Goal: Task Accomplishment & Management: Manage account settings

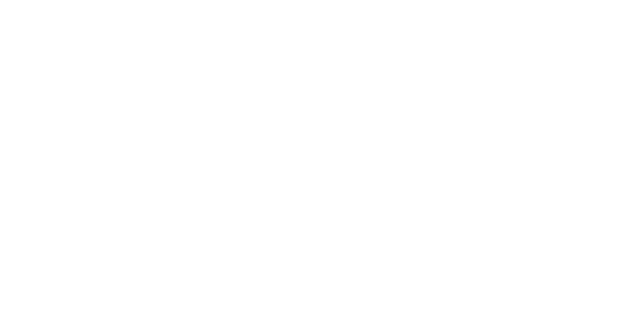
drag, startPoint x: 566, startPoint y: 321, endPoint x: 565, endPoint y: 333, distance: 12.0
click at [565, 321] on html at bounding box center [312, 161] width 625 height 322
click at [338, 73] on html at bounding box center [312, 161] width 625 height 322
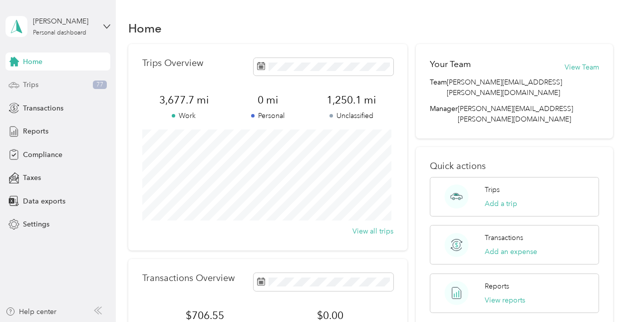
click at [44, 82] on div "Trips 77" at bounding box center [57, 85] width 105 height 18
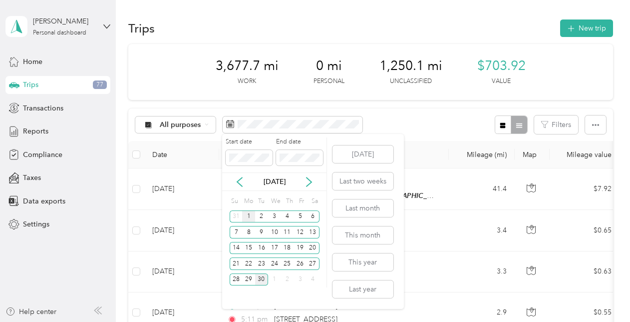
click at [250, 214] on div "1" at bounding box center [248, 216] width 13 height 12
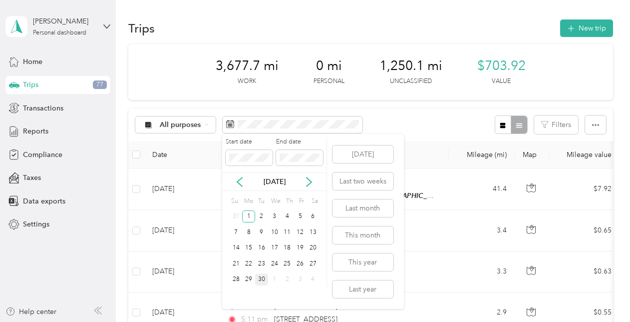
click at [264, 283] on div "30" at bounding box center [261, 279] width 13 height 12
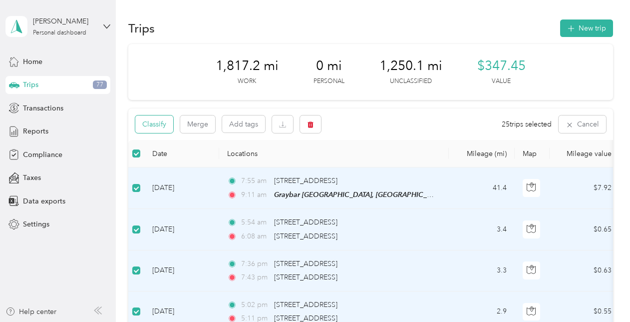
click at [164, 124] on button "Classify" at bounding box center [154, 123] width 38 height 17
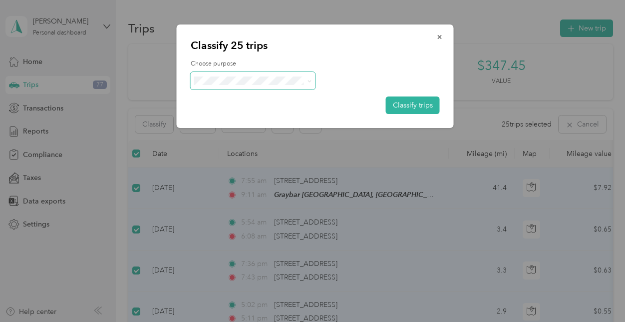
click at [311, 83] on icon at bounding box center [309, 81] width 4 height 4
click at [297, 94] on span "Graybar Electric Company, Inc" at bounding box center [264, 98] width 99 height 10
click at [429, 108] on button "Classify trips" at bounding box center [413, 104] width 54 height 17
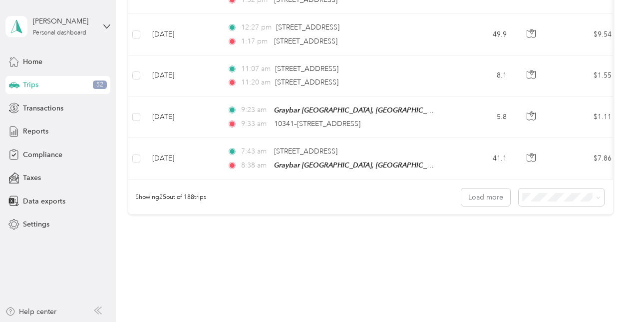
scroll to position [1050, 0]
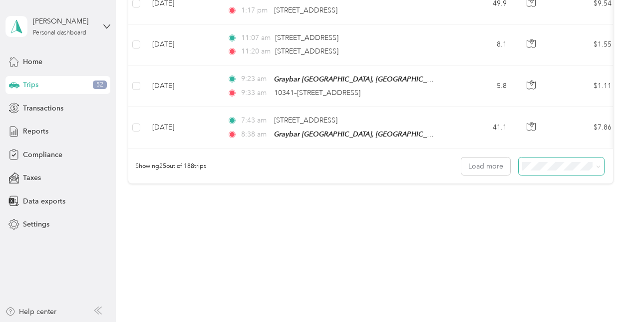
click at [596, 168] on icon at bounding box center [598, 166] width 4 height 4
click at [543, 213] on li "100 per load" at bounding box center [558, 219] width 85 height 17
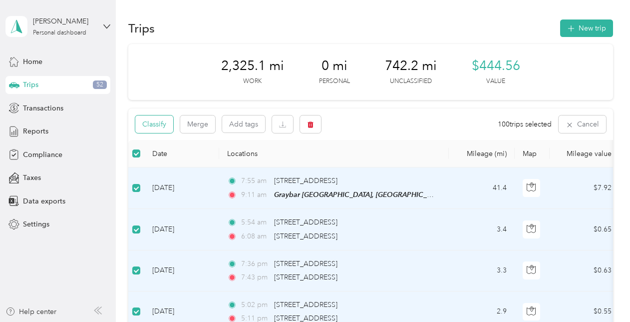
click at [157, 122] on button "Classify" at bounding box center [154, 123] width 38 height 17
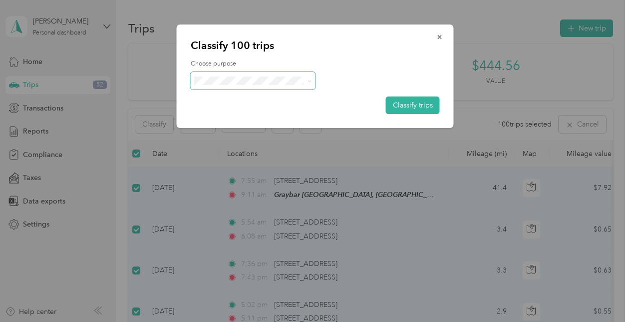
click at [310, 81] on icon at bounding box center [309, 81] width 4 height 4
click at [276, 98] on span "Graybar Electric Company, Inc" at bounding box center [264, 99] width 99 height 10
click at [424, 104] on button "Classify trips" at bounding box center [413, 104] width 54 height 17
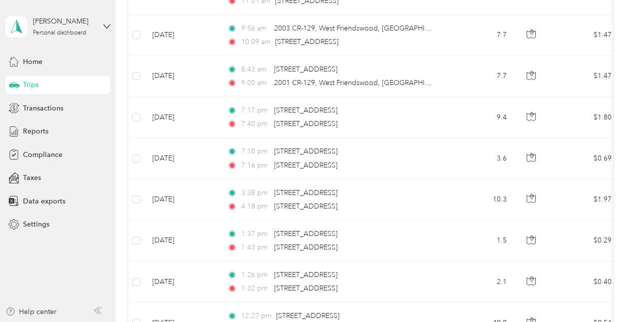
scroll to position [733, 0]
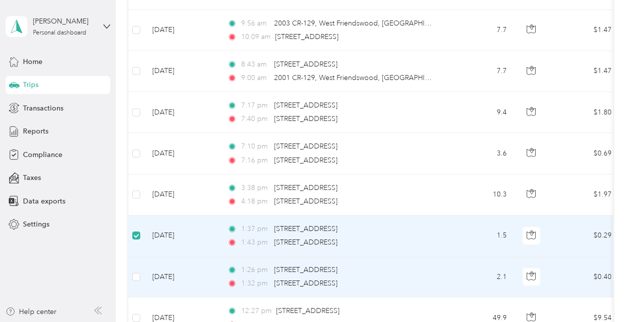
click at [141, 273] on td at bounding box center [136, 276] width 16 height 41
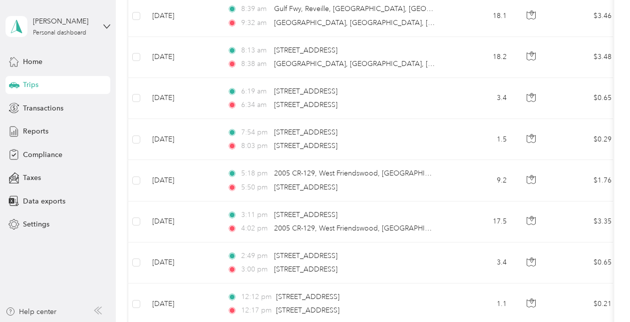
scroll to position [3681, 0]
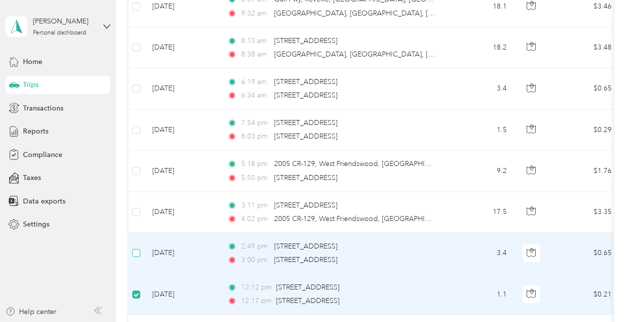
click at [138, 247] on label at bounding box center [136, 252] width 8 height 11
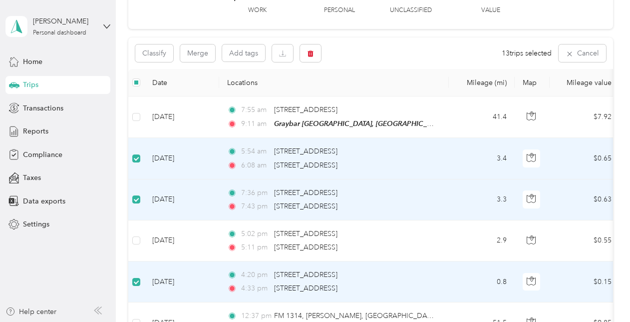
scroll to position [0, 0]
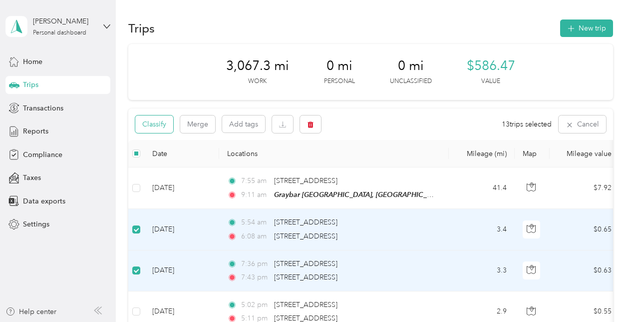
click at [156, 122] on button "Classify" at bounding box center [154, 123] width 38 height 17
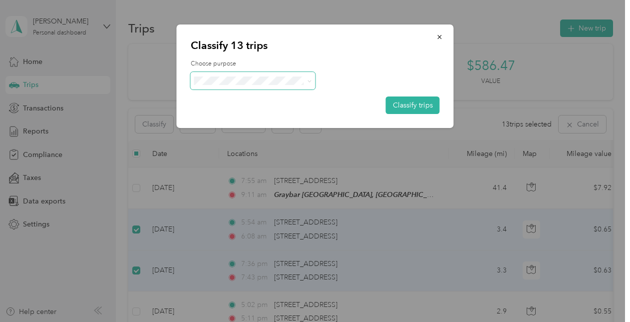
click at [308, 80] on icon at bounding box center [309, 81] width 3 height 2
click at [238, 116] on span "Personal" at bounding box center [264, 115] width 99 height 10
click at [436, 102] on button "Classify trips" at bounding box center [413, 104] width 54 height 17
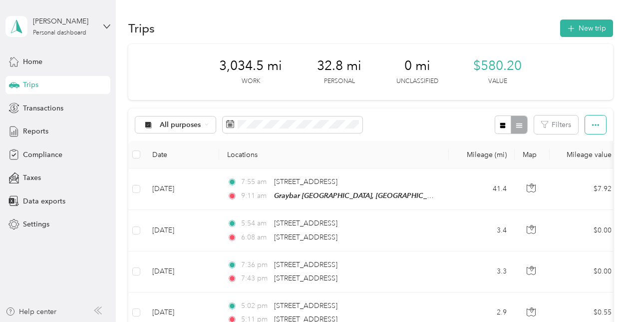
click at [597, 121] on button "button" at bounding box center [595, 124] width 21 height 18
click at [26, 132] on span "Reports" at bounding box center [35, 131] width 25 height 10
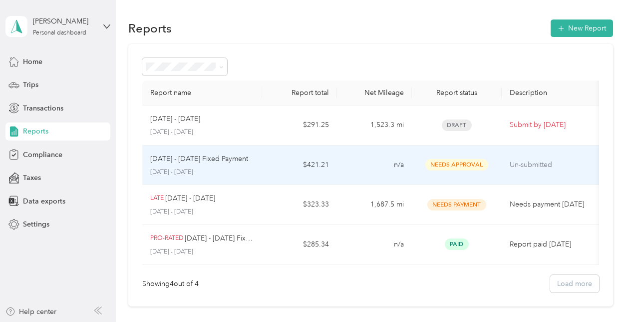
click at [176, 162] on p "Sep 1 - 30, 2025 Fixed Payment" at bounding box center [199, 158] width 98 height 11
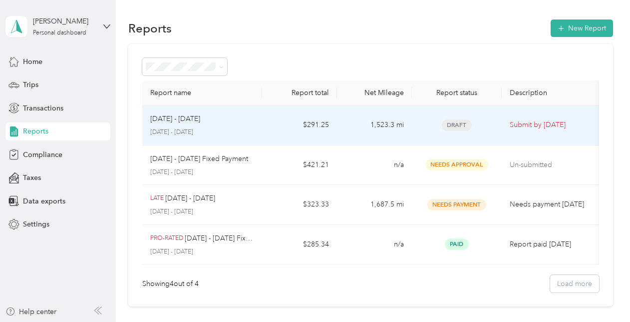
drag, startPoint x: 487, startPoint y: 112, endPoint x: 583, endPoint y: 128, distance: 97.1
click at [583, 128] on p "Submit by Oct. 4, 2025" at bounding box center [552, 124] width 84 height 11
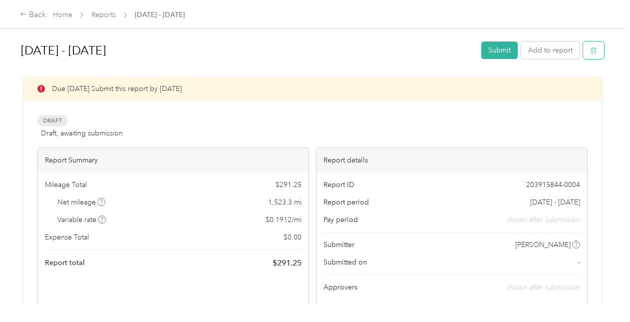
click at [586, 55] on button "button" at bounding box center [593, 49] width 21 height 17
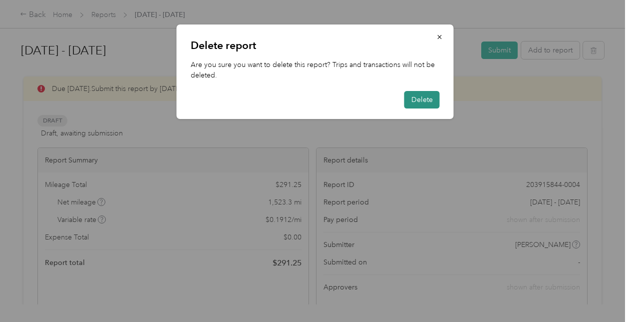
click at [416, 99] on button "Delete" at bounding box center [422, 99] width 35 height 17
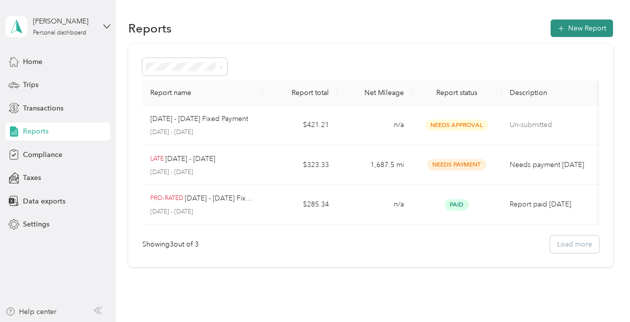
click at [597, 26] on button "New Report" at bounding box center [582, 27] width 62 height 17
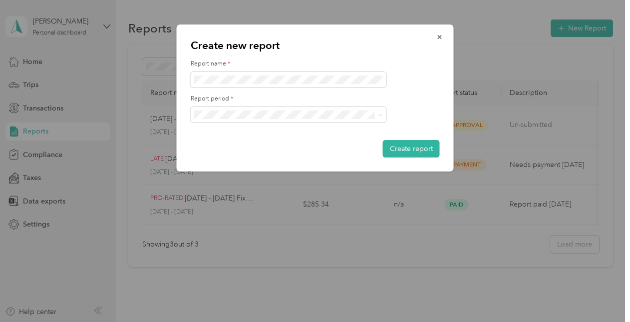
click at [262, 130] on form "Report name * Report period * Create report" at bounding box center [315, 108] width 249 height 98
click at [422, 152] on button "Create report" at bounding box center [411, 148] width 57 height 17
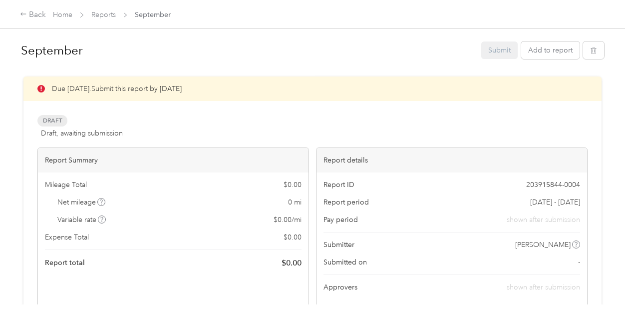
click at [250, 119] on div "Draft Draft, awaiting submission View activity & comments" at bounding box center [312, 127] width 550 height 24
click at [107, 12] on link "Reports" at bounding box center [103, 14] width 24 height 8
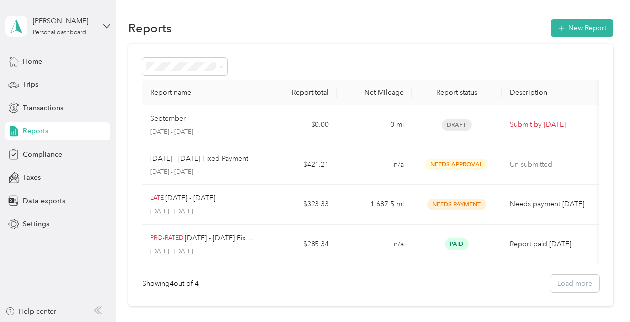
click at [48, 132] on div "Reports" at bounding box center [57, 131] width 105 height 18
click at [55, 200] on span "Data exports" at bounding box center [44, 201] width 42 height 10
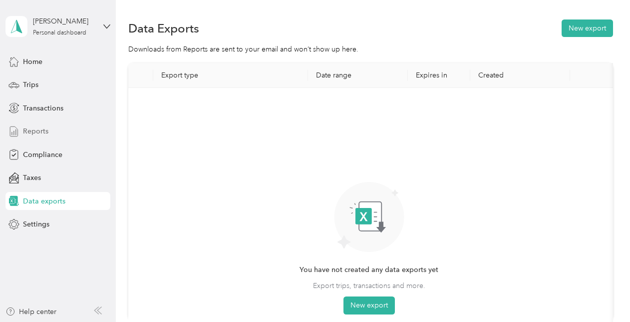
click at [43, 126] on span "Reports" at bounding box center [35, 131] width 25 height 10
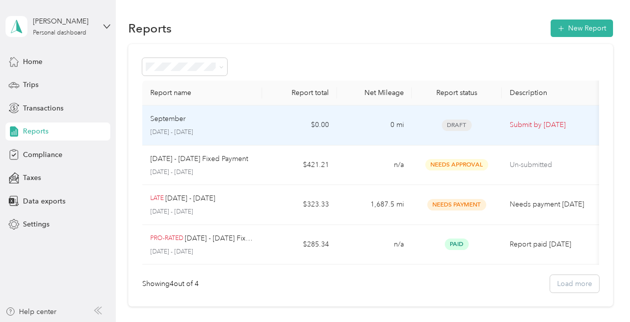
click at [237, 119] on div "September" at bounding box center [202, 118] width 104 height 11
click at [522, 113] on td "Submit by Oct. 4, 2025" at bounding box center [552, 125] width 100 height 40
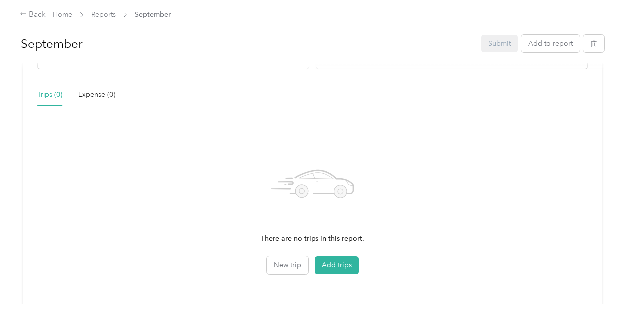
scroll to position [238, 0]
click at [346, 264] on button "Add trips" at bounding box center [337, 264] width 44 height 18
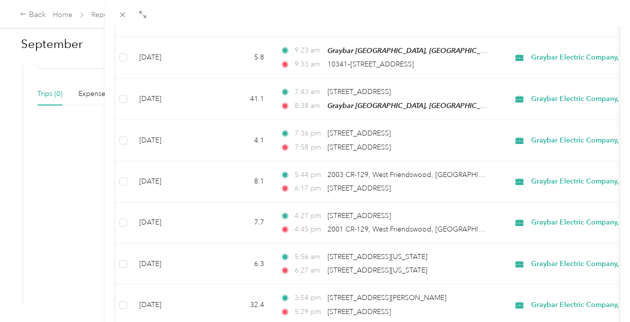
scroll to position [927, 0]
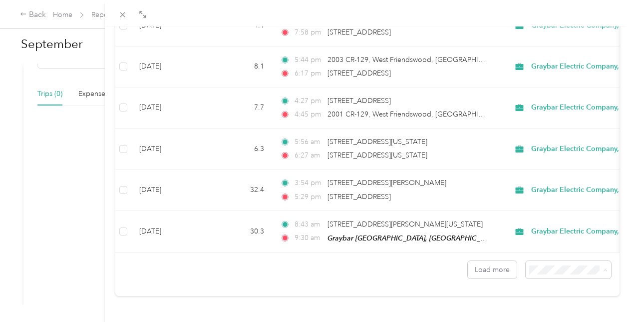
click at [565, 245] on span "100 per load" at bounding box center [545, 243] width 41 height 8
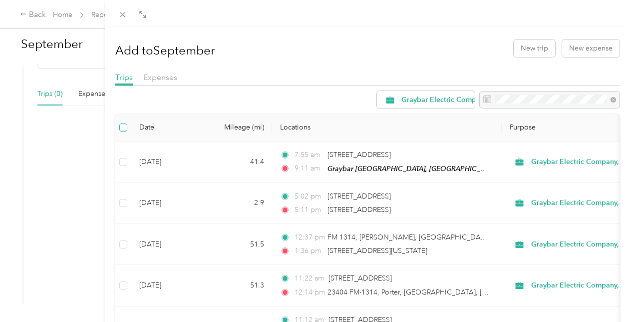
click at [125, 122] on label at bounding box center [123, 127] width 8 height 11
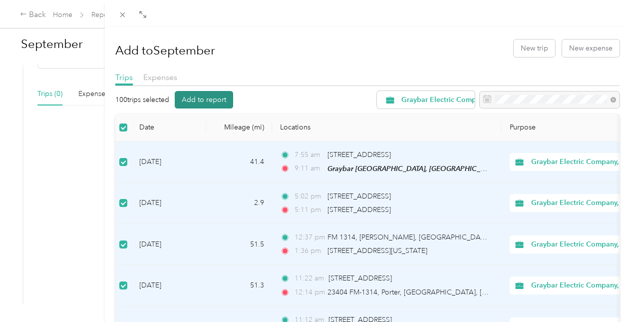
click at [207, 101] on button "Add to report" at bounding box center [204, 99] width 58 height 17
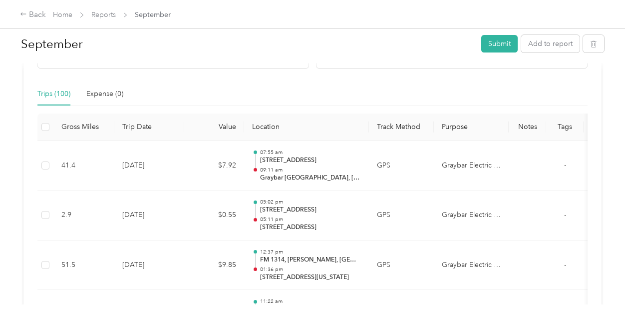
click at [182, 45] on h1 "September" at bounding box center [248, 44] width 454 height 24
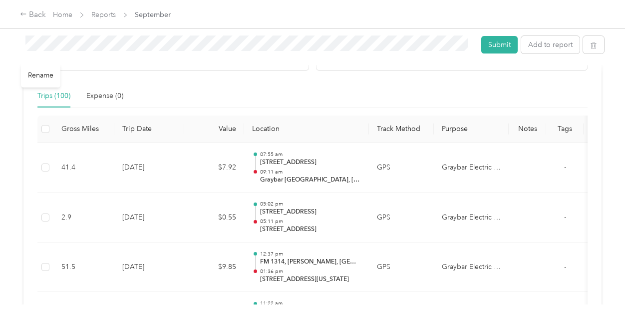
scroll to position [241, 0]
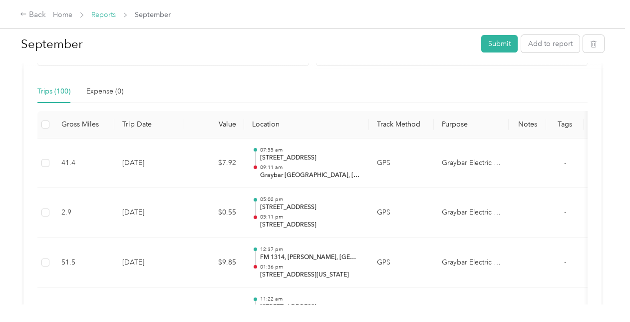
click at [98, 16] on link "Reports" at bounding box center [103, 14] width 24 height 8
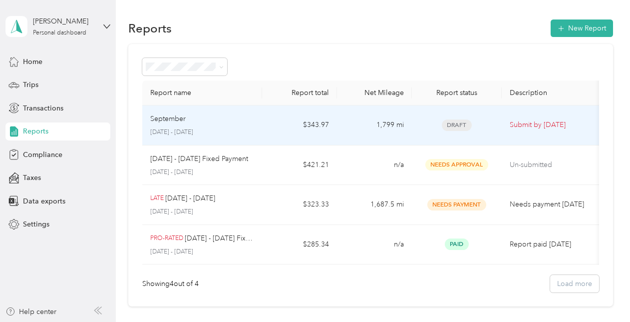
click at [557, 124] on p "Submit by Oct. 4, 2025" at bounding box center [552, 124] width 84 height 11
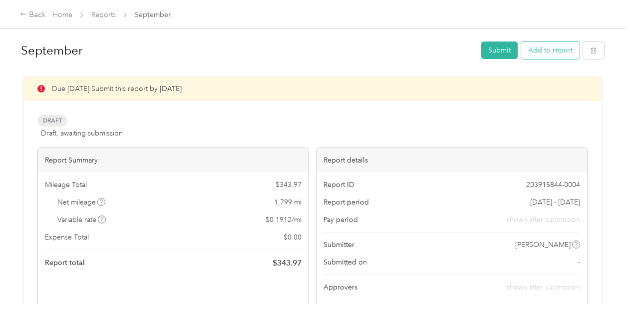
click at [553, 45] on button "Add to report" at bounding box center [550, 49] width 58 height 17
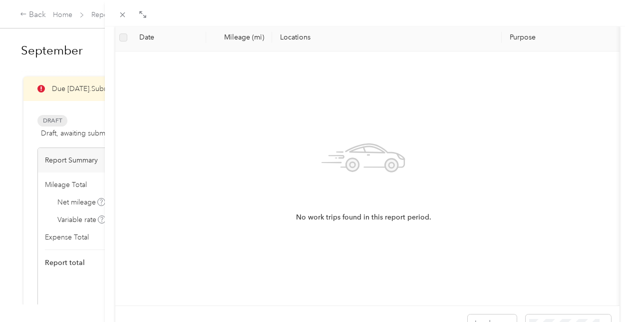
scroll to position [158, 0]
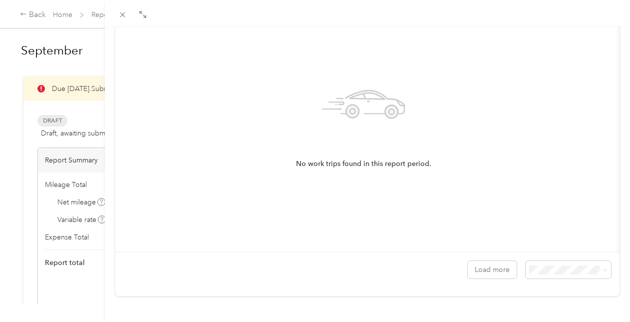
click at [566, 236] on li "100 per load" at bounding box center [560, 243] width 85 height 17
click at [482, 261] on button "Load more" at bounding box center [492, 269] width 49 height 17
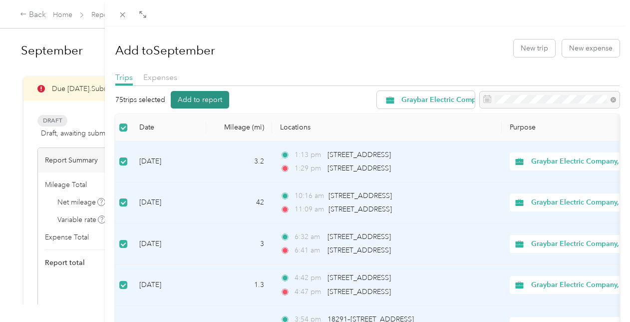
click at [209, 95] on button "Add to report" at bounding box center [200, 99] width 58 height 17
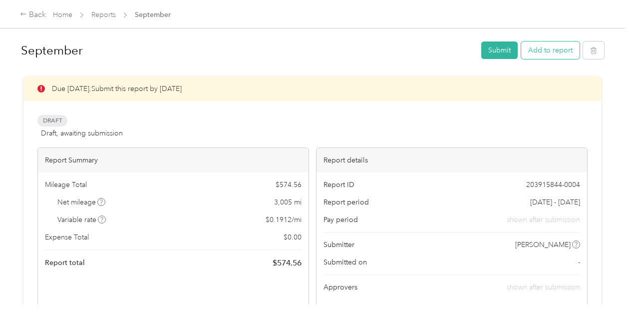
click at [559, 49] on button "Add to report" at bounding box center [550, 49] width 58 height 17
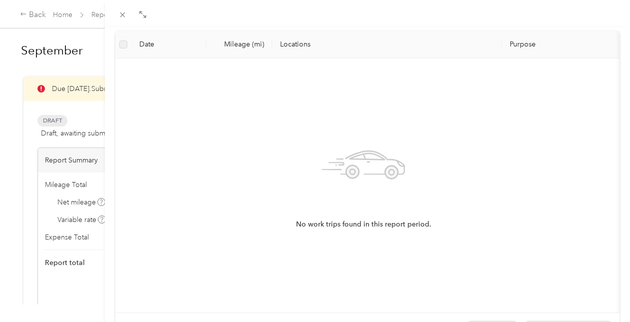
scroll to position [158, 0]
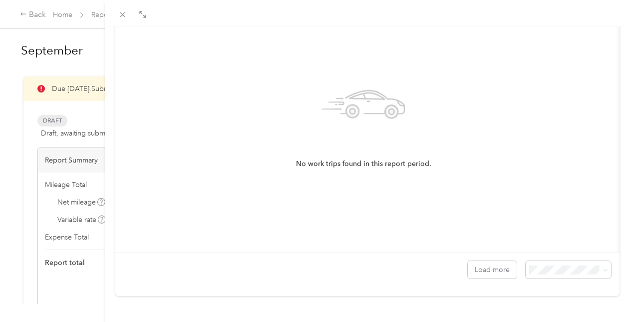
click at [550, 245] on div "100 per load" at bounding box center [560, 242] width 71 height 10
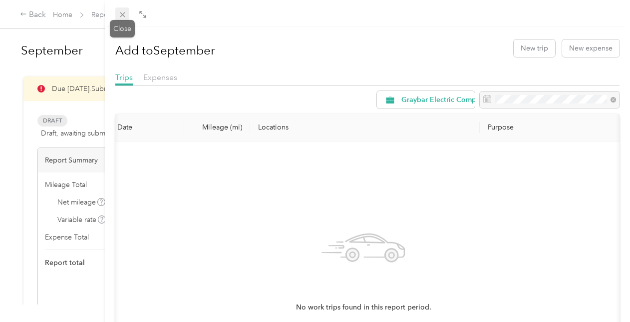
click at [127, 13] on span at bounding box center [122, 14] width 14 height 14
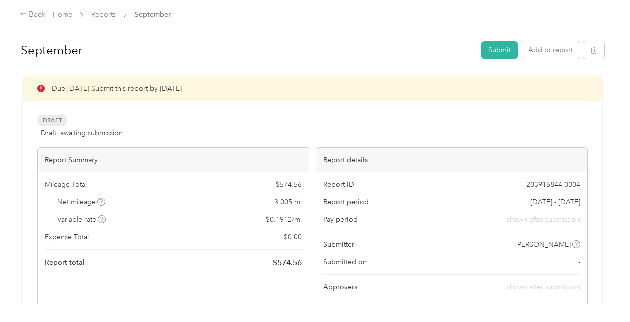
click at [529, 132] on div "Draft Draft, awaiting submission View activity & comments" at bounding box center [312, 127] width 550 height 24
click at [496, 47] on button "Submit" at bounding box center [499, 49] width 36 height 17
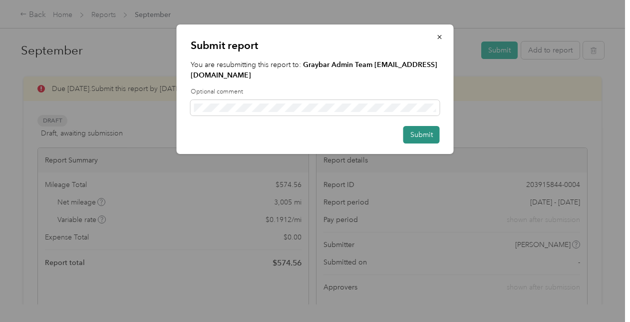
click at [425, 126] on button "Submit" at bounding box center [422, 134] width 36 height 17
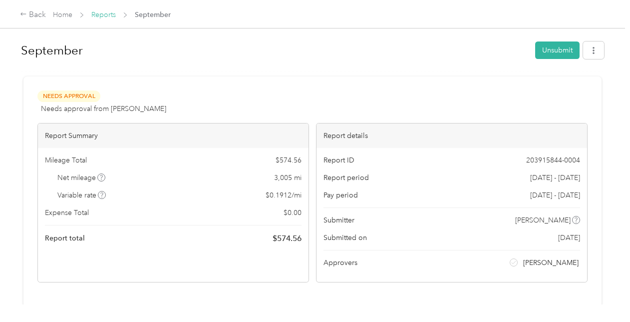
click at [99, 13] on link "Reports" at bounding box center [103, 14] width 24 height 8
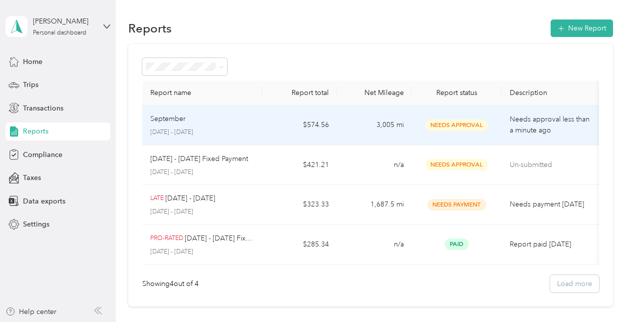
click at [500, 116] on td "Needs Approval" at bounding box center [457, 125] width 90 height 40
